Goal: Complete application form

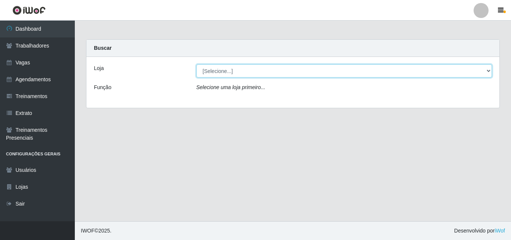
click at [489, 69] on select "[Selecione...] Castelinho Supermercado" at bounding box center [344, 70] width 296 height 13
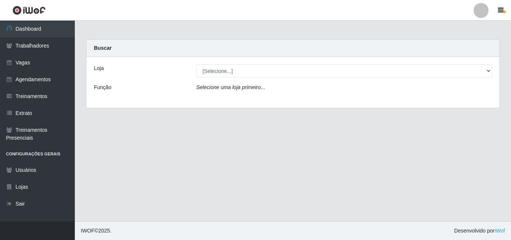
click at [395, 98] on div "Loja [Selecione...] Castelinho Supermercado Função Selecione uma loja primeiro.…" at bounding box center [292, 82] width 413 height 51
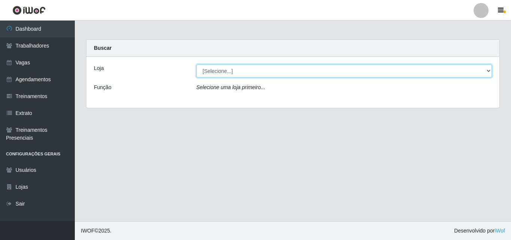
click at [490, 67] on select "[Selecione...] Castelinho Supermercado" at bounding box center [344, 70] width 296 height 13
select select "377"
click at [196, 64] on select "[Selecione...] Castelinho Supermercado" at bounding box center [344, 70] width 296 height 13
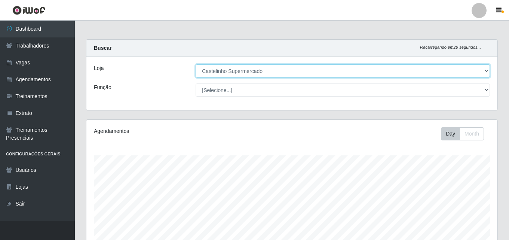
scroll to position [155, 411]
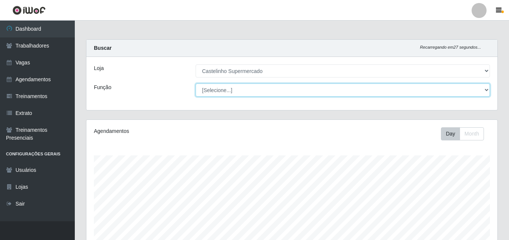
click at [485, 88] on select "[Selecione...] ASG ASG + ASG ++ Balconista de Açougue Balconista de Açougue + B…" at bounding box center [343, 89] width 294 height 13
click at [196, 83] on select "[Selecione...] ASG ASG + ASG ++ Balconista de Açougue Balconista de Açougue + B…" at bounding box center [343, 89] width 294 height 13
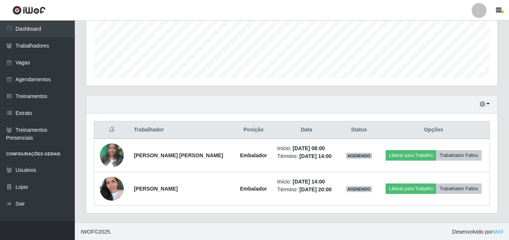
scroll to position [190, 0]
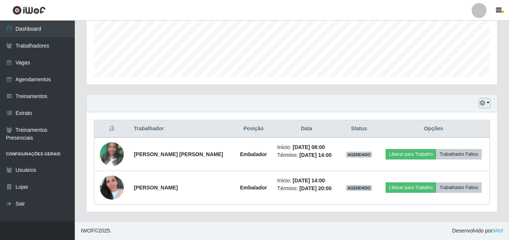
click at [488, 103] on button "button" at bounding box center [484, 103] width 10 height 9
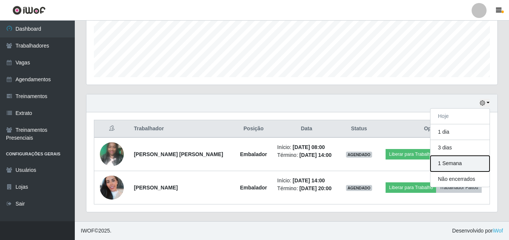
click at [468, 162] on button "1 Semana" at bounding box center [459, 164] width 59 height 16
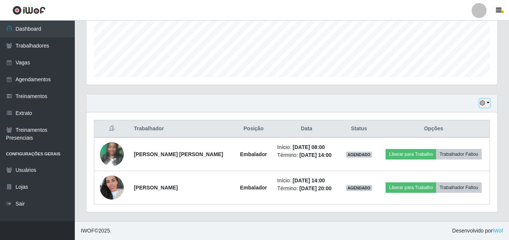
click at [487, 103] on button "button" at bounding box center [484, 103] width 10 height 9
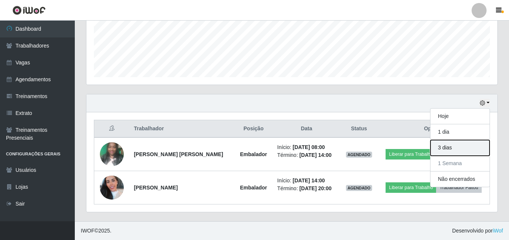
click at [460, 147] on button "3 dias" at bounding box center [459, 148] width 59 height 16
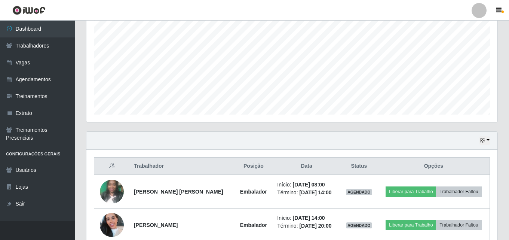
scroll to position [41, 0]
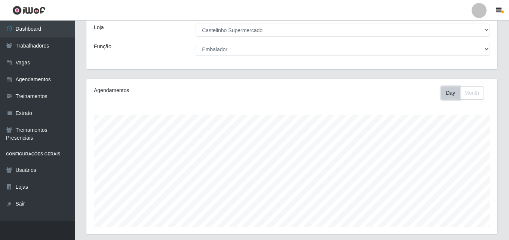
click at [454, 93] on button "Day" at bounding box center [450, 92] width 19 height 13
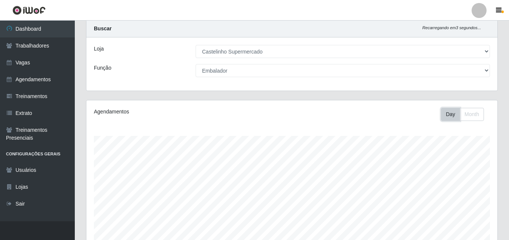
scroll to position [0, 0]
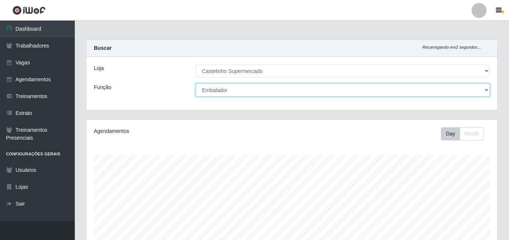
click at [484, 90] on select "[Selecione...] ASG ASG + ASG ++ Balconista de Açougue Balconista de Açougue + B…" at bounding box center [343, 89] width 294 height 13
click at [196, 83] on select "[Selecione...] ASG ASG + ASG ++ Balconista de Açougue Balconista de Açougue + B…" at bounding box center [343, 89] width 294 height 13
click at [484, 88] on select "[Selecione...] ASG ASG + ASG ++ Balconista de Açougue Balconista de Açougue + B…" at bounding box center [343, 89] width 294 height 13
select select "1"
click at [196, 83] on select "[Selecione...] ASG ASG + ASG ++ Balconista de Açougue Balconista de Açougue + B…" at bounding box center [343, 89] width 294 height 13
